Goal: Task Accomplishment & Management: Manage account settings

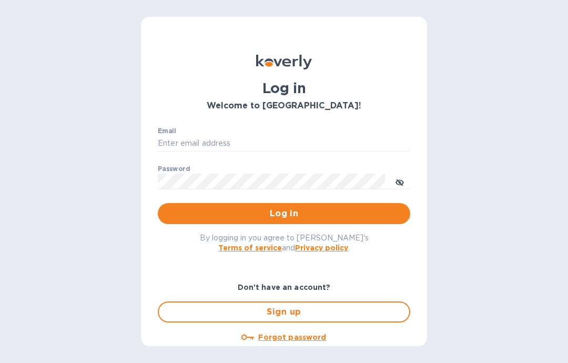
click at [237, 142] on input "Email" at bounding box center [284, 144] width 252 height 16
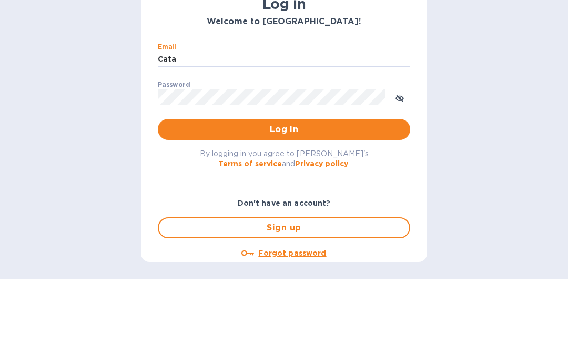
type input "[DOMAIN_NAME][EMAIL_ADDRESS][DOMAIN_NAME]"
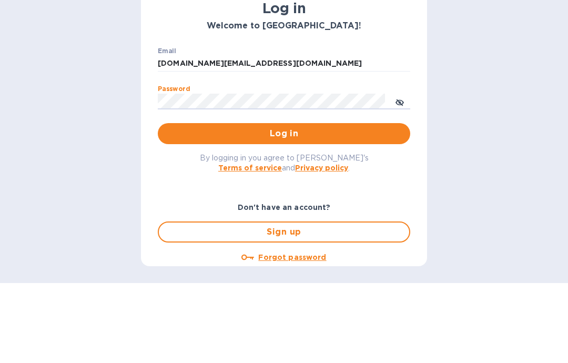
click at [299, 207] on span "Log in" at bounding box center [284, 213] width 236 height 13
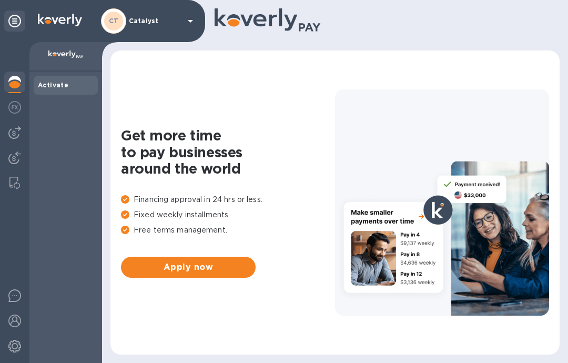
click at [11, 134] on img at bounding box center [14, 132] width 13 height 13
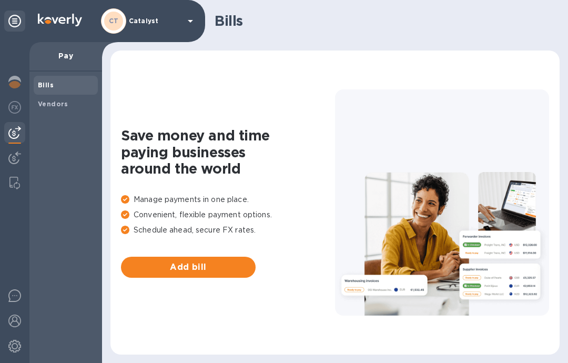
click at [20, 158] on img at bounding box center [14, 157] width 13 height 13
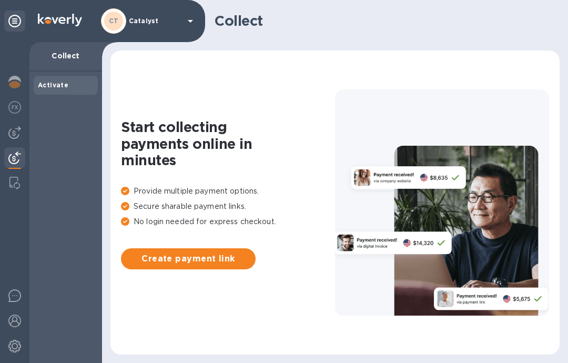
click at [11, 111] on img at bounding box center [14, 107] width 13 height 13
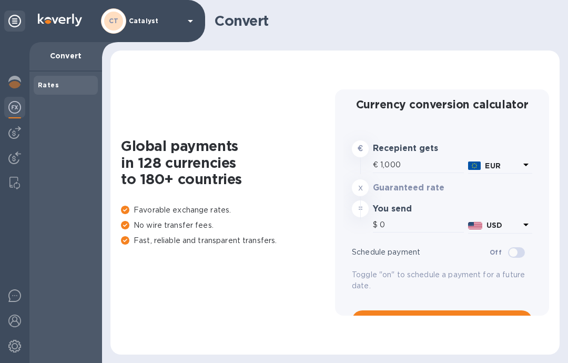
type input "1,171.14"
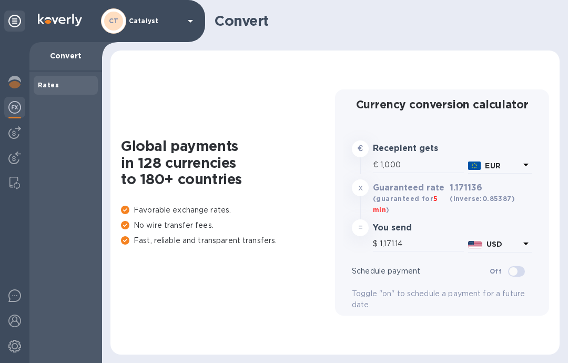
click at [16, 80] on img at bounding box center [14, 82] width 13 height 13
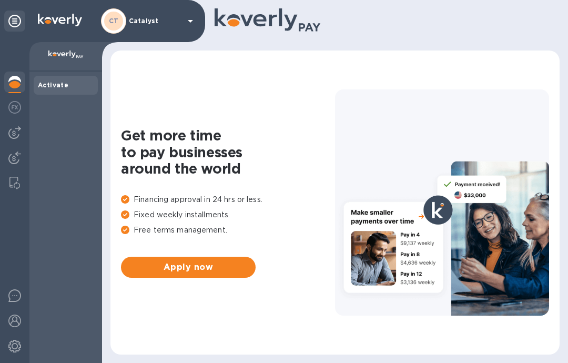
click at [191, 24] on icon at bounding box center [190, 21] width 13 height 13
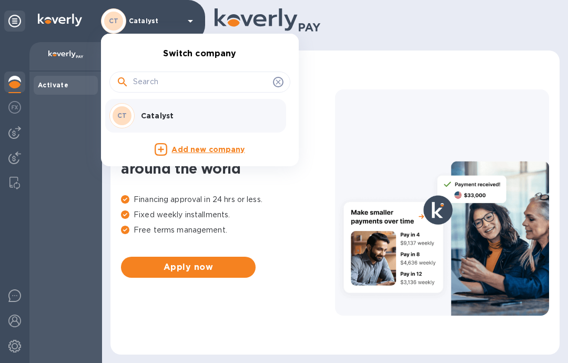
click at [171, 112] on p "Catalyst" at bounding box center [207, 115] width 133 height 11
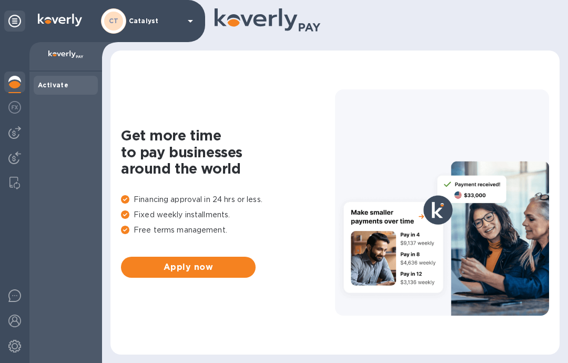
click at [17, 133] on img at bounding box center [14, 132] width 13 height 13
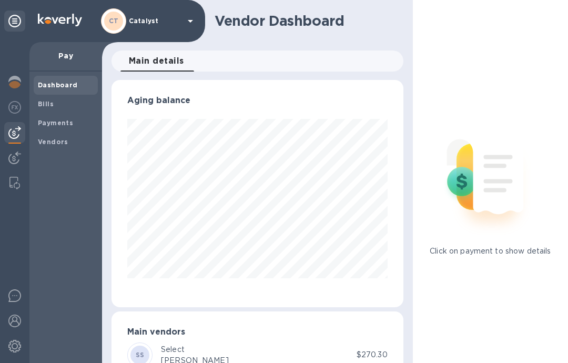
click at [57, 102] on span "Bills" at bounding box center [66, 104] width 56 height 11
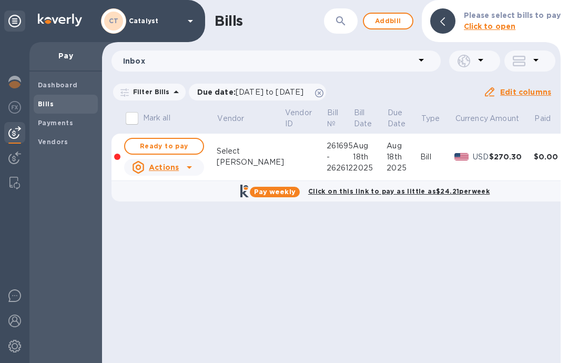
click at [170, 138] on button "Ready to pay" at bounding box center [164, 146] width 80 height 17
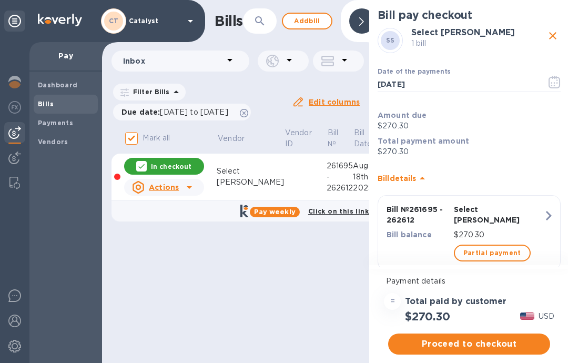
click at [468, 342] on span "Proceed to checkout" at bounding box center [469, 344] width 145 height 13
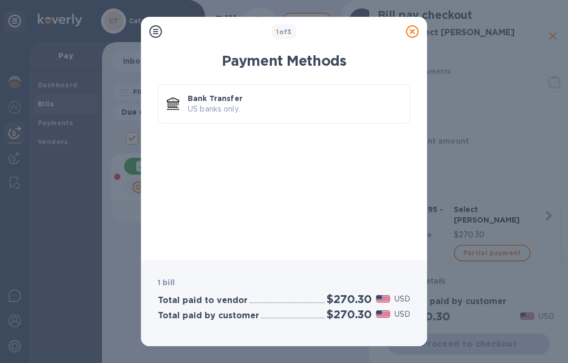
click at [266, 106] on p "US banks only." at bounding box center [295, 109] width 214 height 11
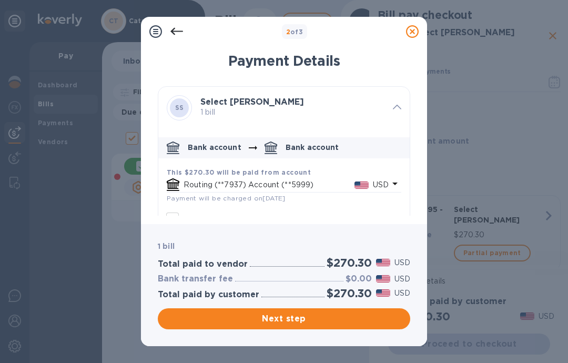
click at [281, 312] on span "Next step" at bounding box center [284, 318] width 236 height 13
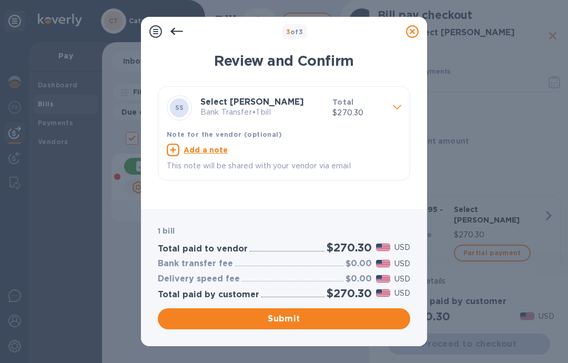
click at [288, 312] on button "Submit" at bounding box center [284, 318] width 252 height 21
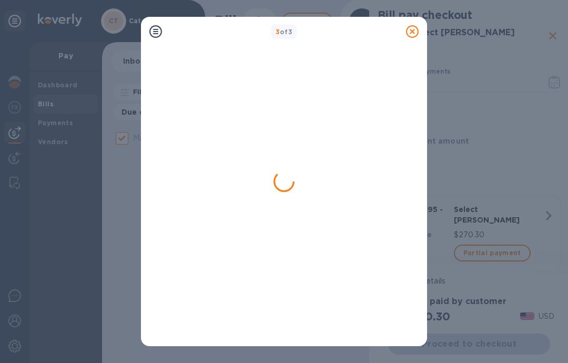
checkbox input "false"
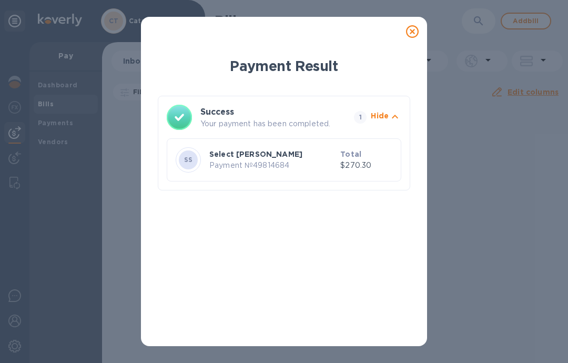
click at [412, 27] on icon at bounding box center [412, 31] width 13 height 13
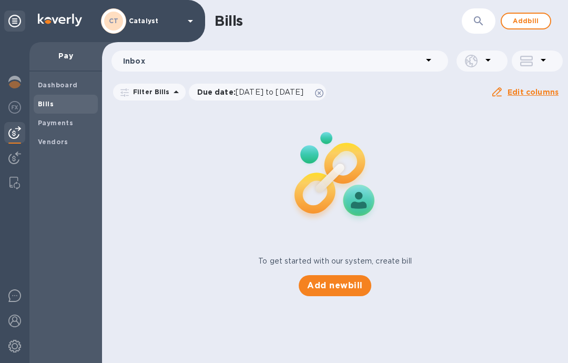
click at [335, 283] on span "Add new bill" at bounding box center [334, 285] width 55 height 13
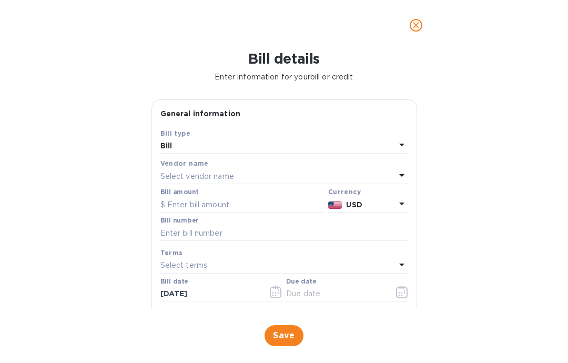
click at [222, 176] on p "Select vendor name" at bounding box center [197, 176] width 74 height 11
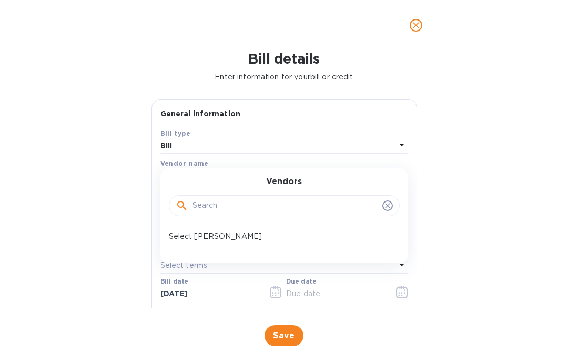
click at [211, 232] on p "Select Sellars" at bounding box center [280, 236] width 222 height 11
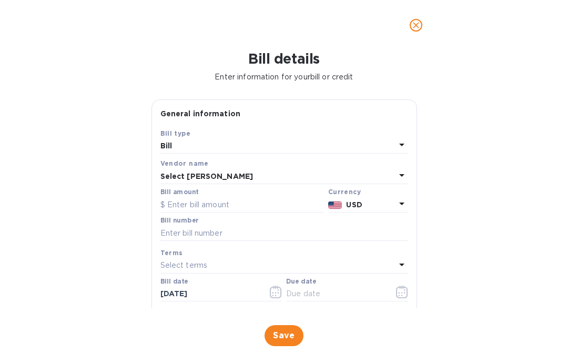
click at [219, 200] on input "text" at bounding box center [242, 205] width 164 height 16
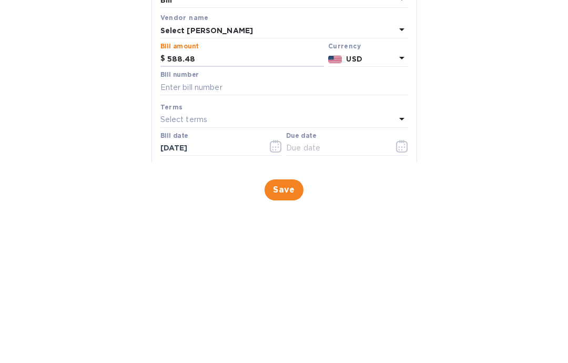
type input "588.48"
click at [221, 225] on input "text" at bounding box center [284, 233] width 248 height 16
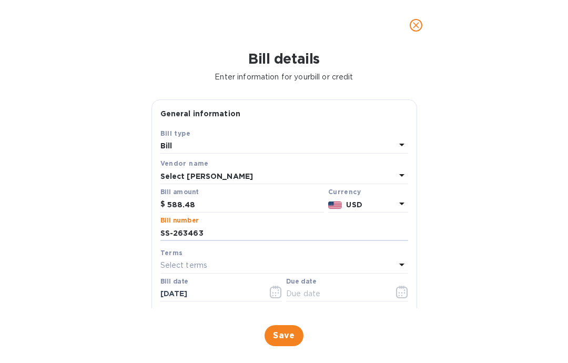
type input "SS-263463"
click at [275, 294] on icon "button" at bounding box center [276, 292] width 12 height 13
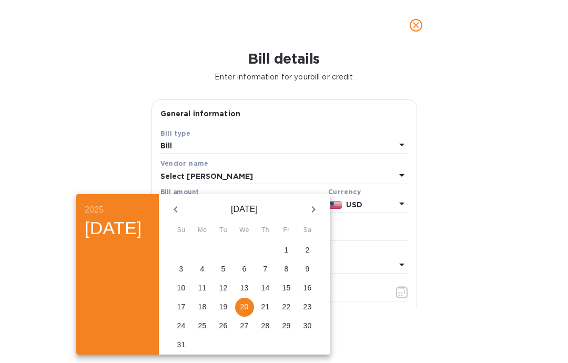
click at [226, 266] on p "5" at bounding box center [223, 269] width 4 height 11
type input "08/05/2025"
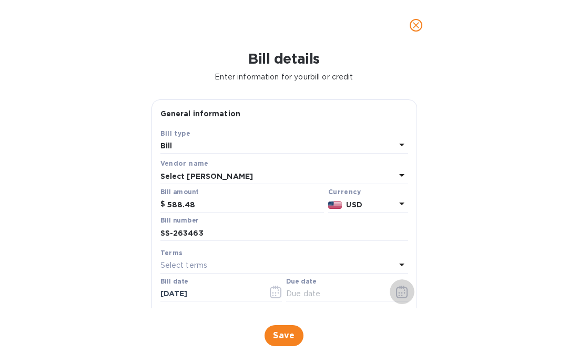
click at [404, 287] on icon "button" at bounding box center [402, 292] width 12 height 13
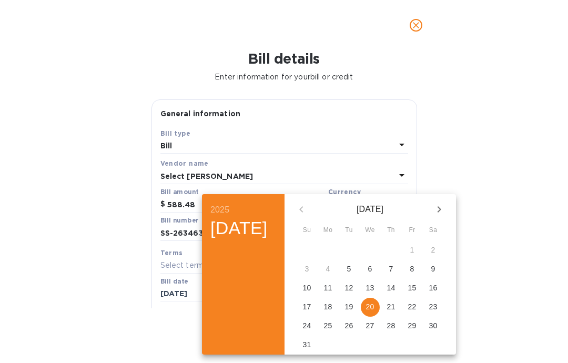
click at [446, 209] on icon "button" at bounding box center [439, 209] width 13 height 13
click at [401, 249] on span "4" at bounding box center [391, 250] width 19 height 11
type input "09/04/2025"
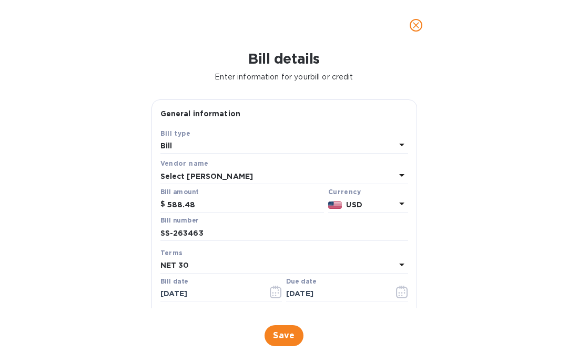
click at [286, 332] on span "Save" at bounding box center [284, 335] width 22 height 13
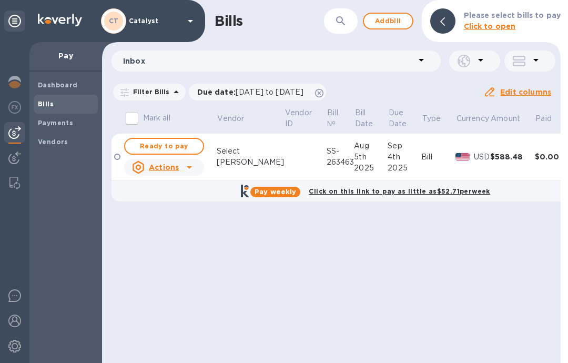
click at [189, 169] on icon at bounding box center [189, 167] width 5 height 3
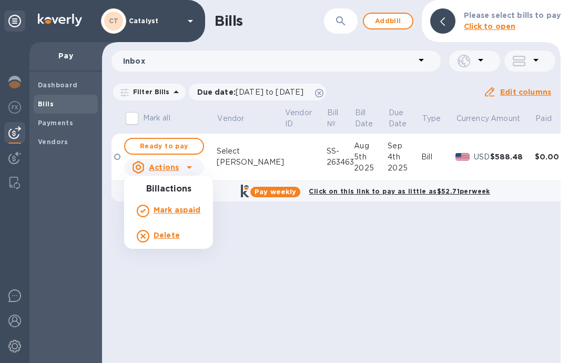
click at [300, 280] on div at bounding box center [284, 181] width 568 height 363
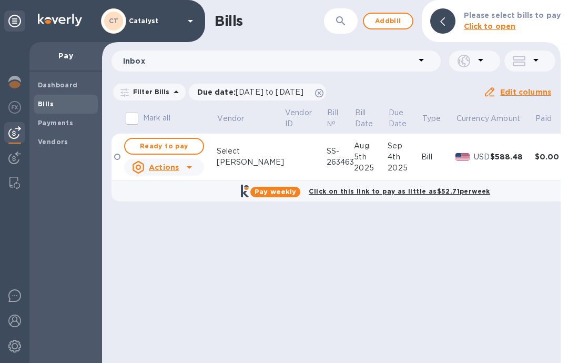
click at [387, 23] on span "Add bill" at bounding box center [388, 21] width 32 height 13
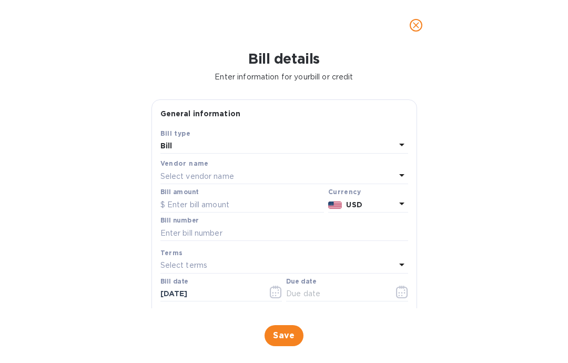
click at [220, 177] on p "Select vendor name" at bounding box center [197, 176] width 74 height 11
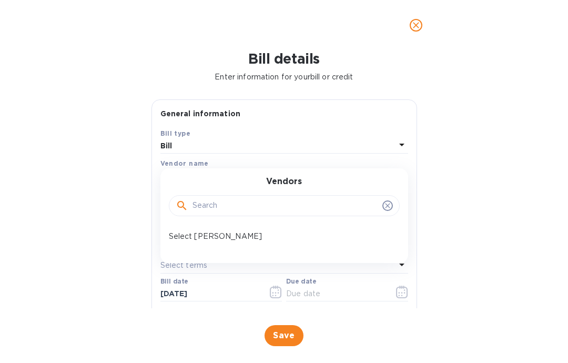
click at [218, 239] on p "Select Sellars" at bounding box center [280, 236] width 222 height 11
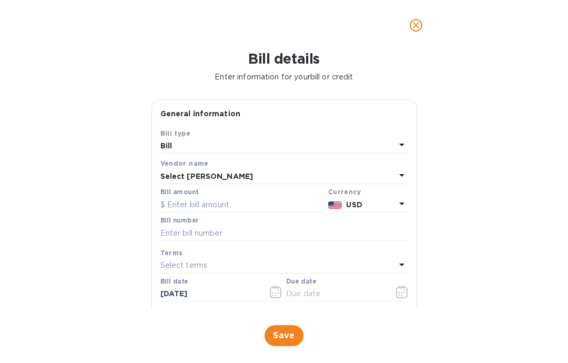
click at [224, 200] on input "text" at bounding box center [242, 205] width 164 height 16
type input "367.20"
click at [223, 234] on input "text" at bounding box center [284, 233] width 248 height 16
type input "SS-264462"
click at [193, 291] on input "08/20/2025" at bounding box center [209, 294] width 99 height 16
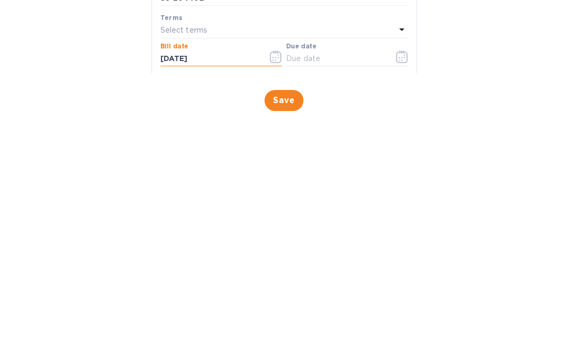
click at [269, 279] on button "button" at bounding box center [276, 291] width 25 height 25
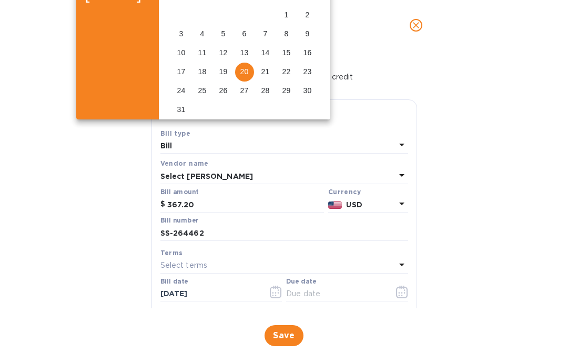
click at [228, 76] on p "19" at bounding box center [223, 71] width 8 height 11
type input "08/19/2025"
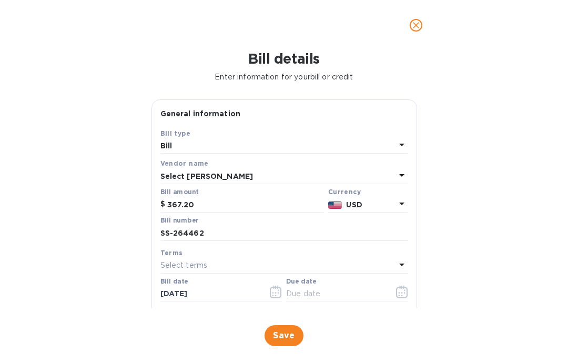
click at [399, 281] on button "button" at bounding box center [402, 291] width 25 height 25
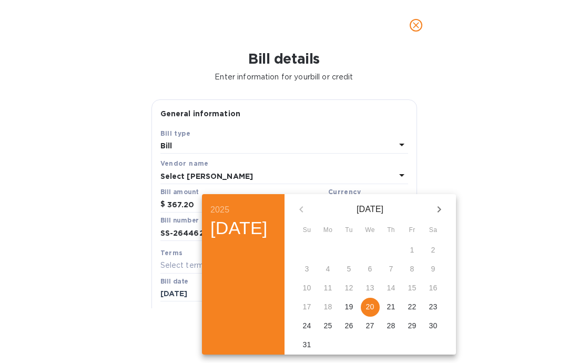
click at [441, 208] on icon "button" at bounding box center [439, 209] width 4 height 6
click at [396, 285] on p "18" at bounding box center [391, 287] width 8 height 11
type input "09/18/2025"
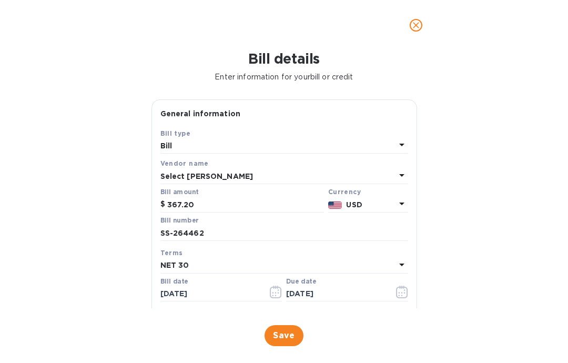
click at [286, 334] on span "Save" at bounding box center [284, 335] width 22 height 13
